Goal: Book appointment/travel/reservation

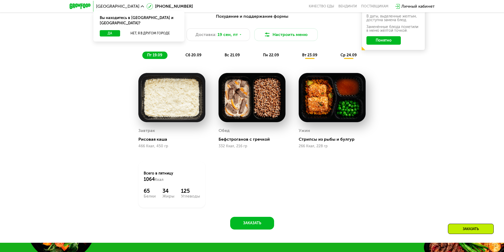
scroll to position [503, 0]
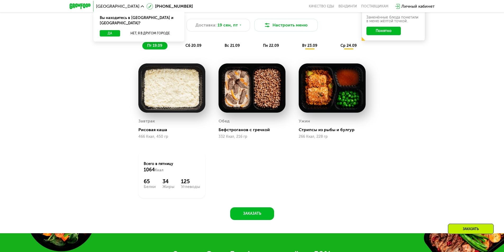
click at [190, 46] on span "сб 20.09" at bounding box center [194, 45] width 16 height 5
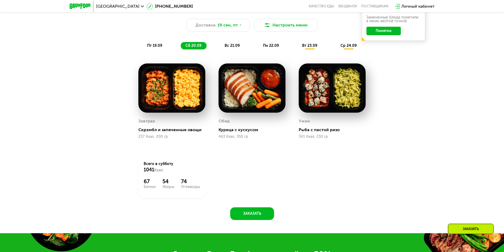
drag, startPoint x: 0, startPoint y: 3, endPoint x: 423, endPoint y: 127, distance: 440.6
click at [423, 127] on div "Похудение и поддержание формы Доставка: [DATE] Настроить меню пт 19.09 сб 20.09…" at bounding box center [252, 114] width 504 height 237
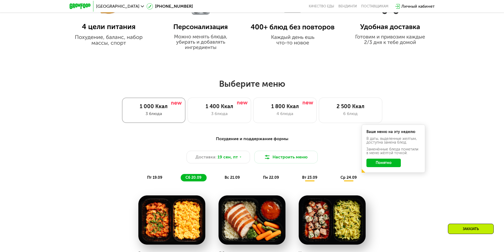
scroll to position [371, 0]
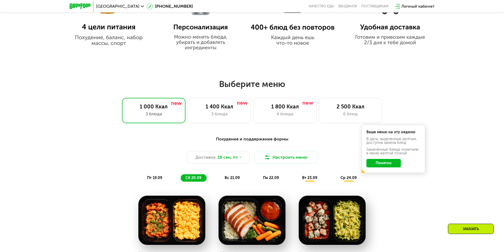
click at [150, 177] on span "пт 19.09" at bounding box center [154, 178] width 15 height 5
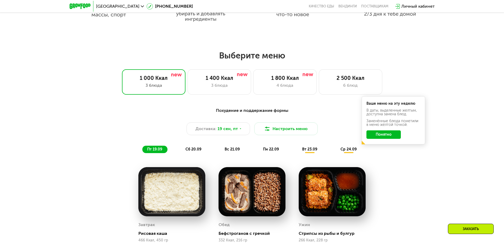
scroll to position [450, 0]
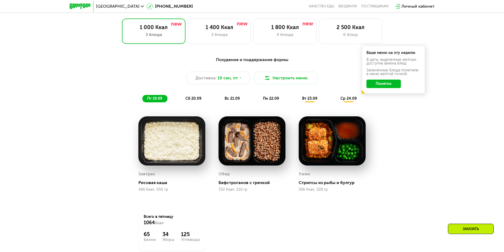
click at [195, 98] on span "сб 20.09" at bounding box center [194, 98] width 16 height 5
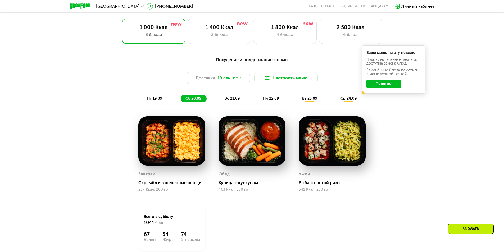
click at [155, 101] on span "пт 19.09" at bounding box center [154, 98] width 15 height 5
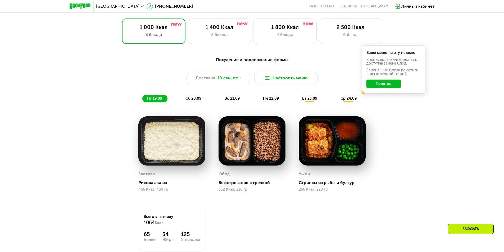
click at [189, 99] on span "сб 20.09" at bounding box center [194, 98] width 16 height 5
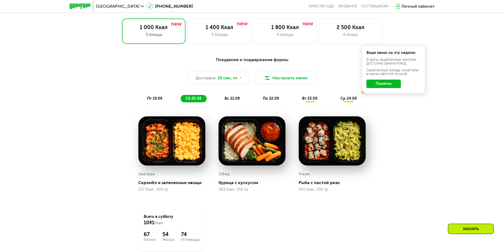
click at [148, 99] on span "пт 19.09" at bounding box center [154, 98] width 15 height 5
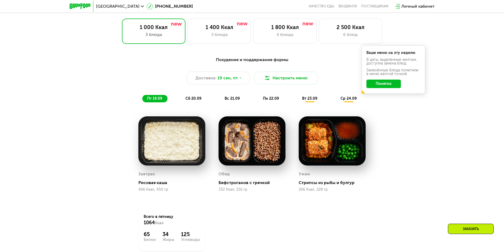
click at [191, 100] on span "сб 20.09" at bounding box center [194, 98] width 16 height 5
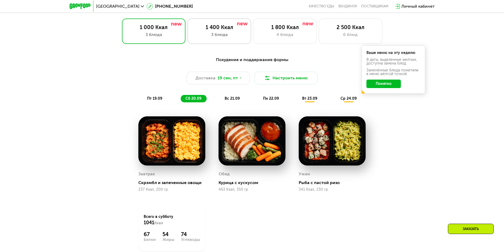
click at [226, 40] on div "1 400 Ккал 3 блюда" at bounding box center [220, 31] width 64 height 25
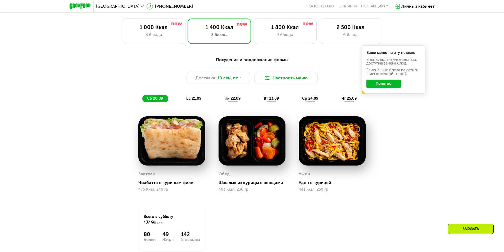
click at [193, 100] on span "вс 21.09" at bounding box center [193, 98] width 15 height 5
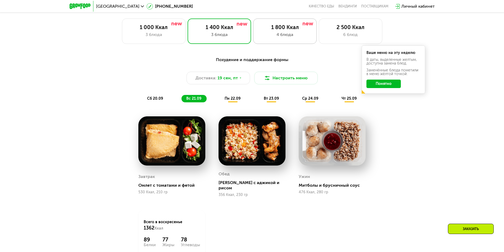
click at [303, 36] on div "4 блюда" at bounding box center [285, 35] width 52 height 6
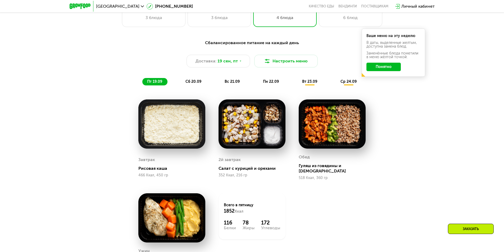
scroll to position [477, 0]
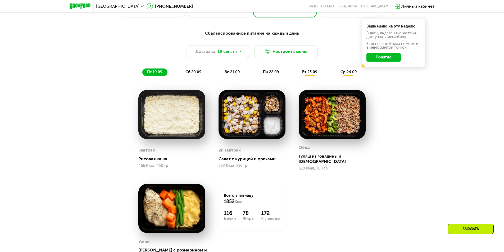
click at [200, 72] on span "сб 20.09" at bounding box center [194, 72] width 16 height 5
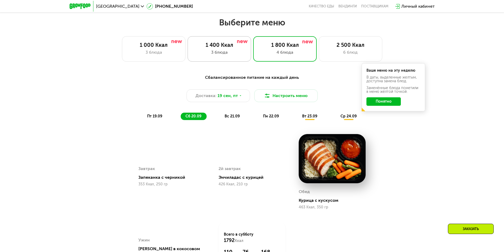
scroll to position [397, 0]
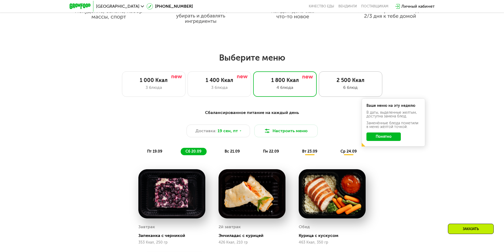
click at [340, 82] on div "2 500 Ккал" at bounding box center [351, 80] width 52 height 6
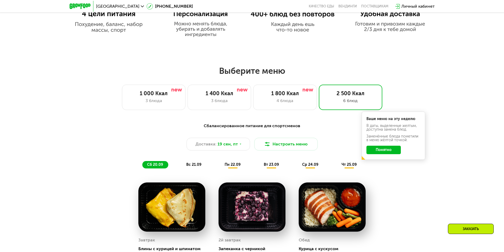
scroll to position [371, 0]
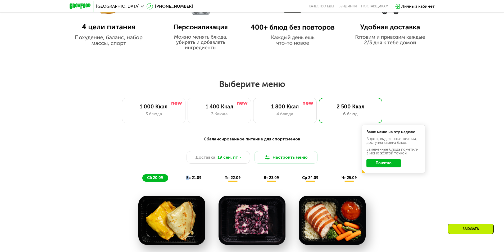
click at [188, 178] on span "вс 21.09" at bounding box center [193, 178] width 15 height 5
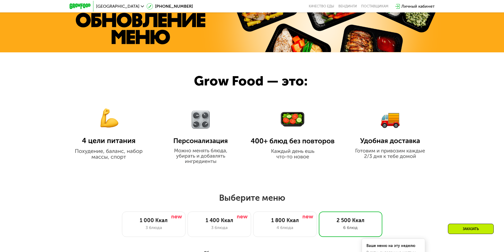
scroll to position [185, 0]
